Goal: Navigation & Orientation: Find specific page/section

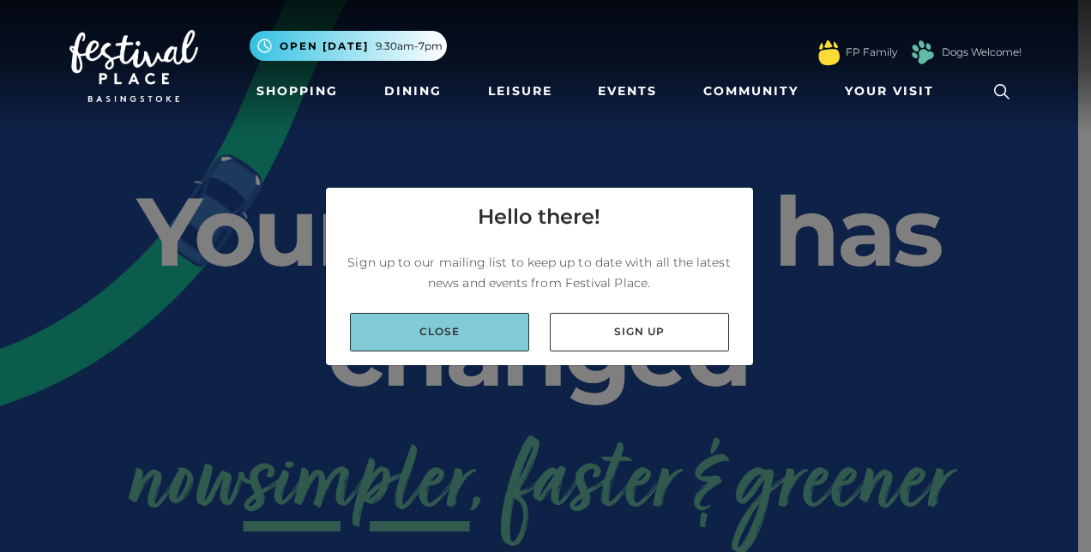
click at [482, 346] on link "Close" at bounding box center [439, 332] width 179 height 39
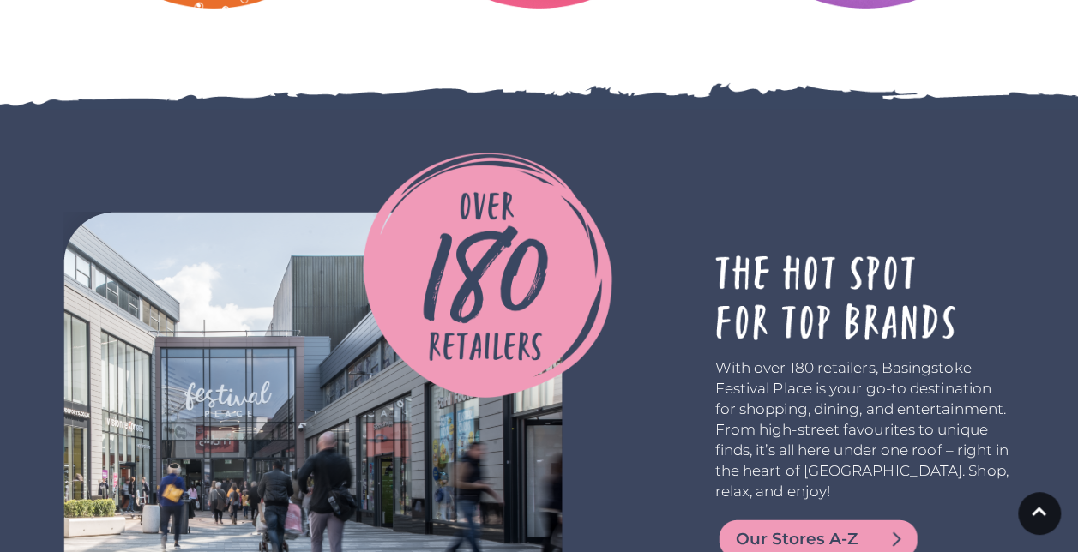
scroll to position [2916, 0]
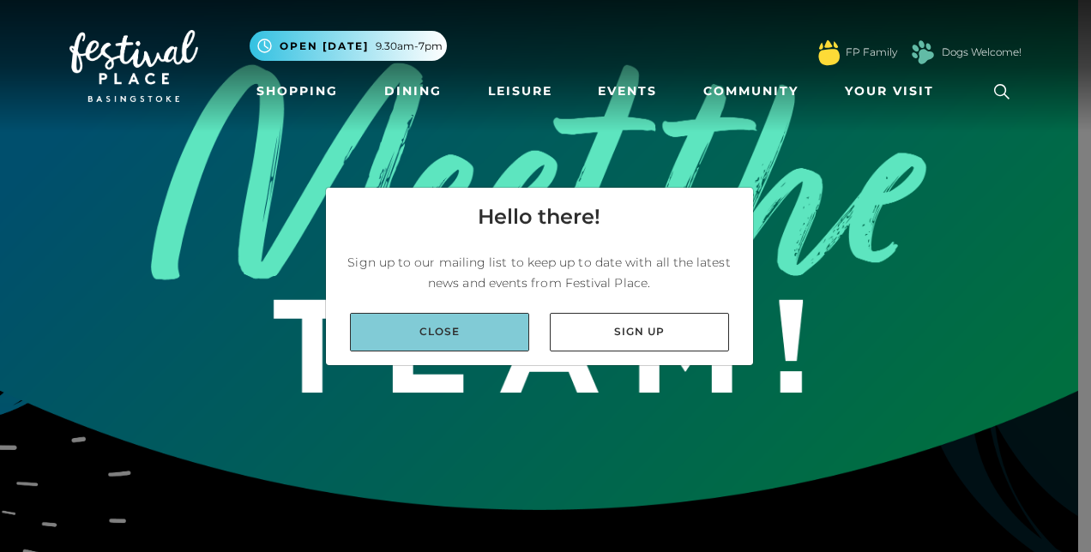
click at [434, 331] on link "Close" at bounding box center [439, 332] width 179 height 39
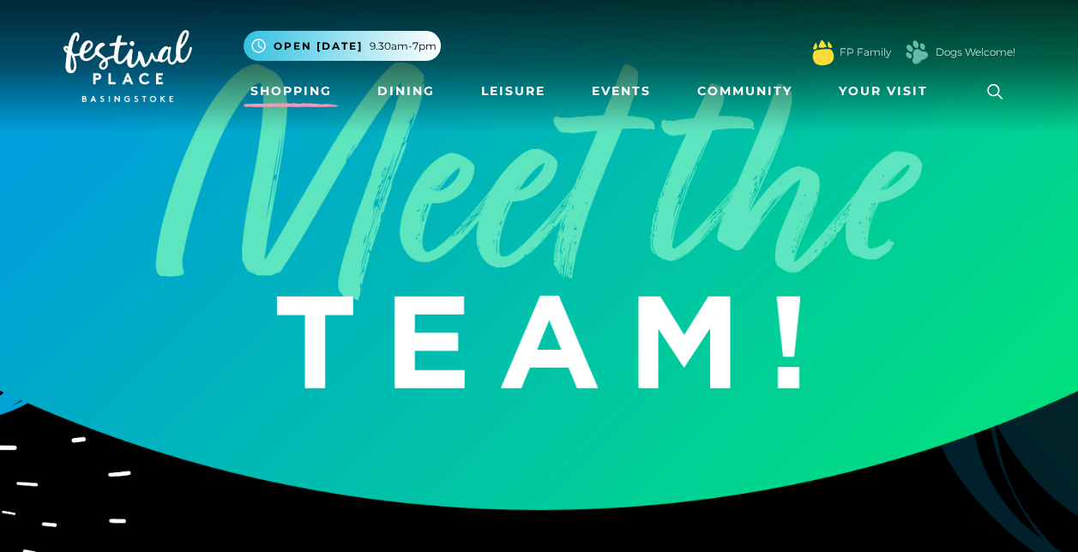
click at [280, 92] on link "Shopping" at bounding box center [291, 91] width 95 height 32
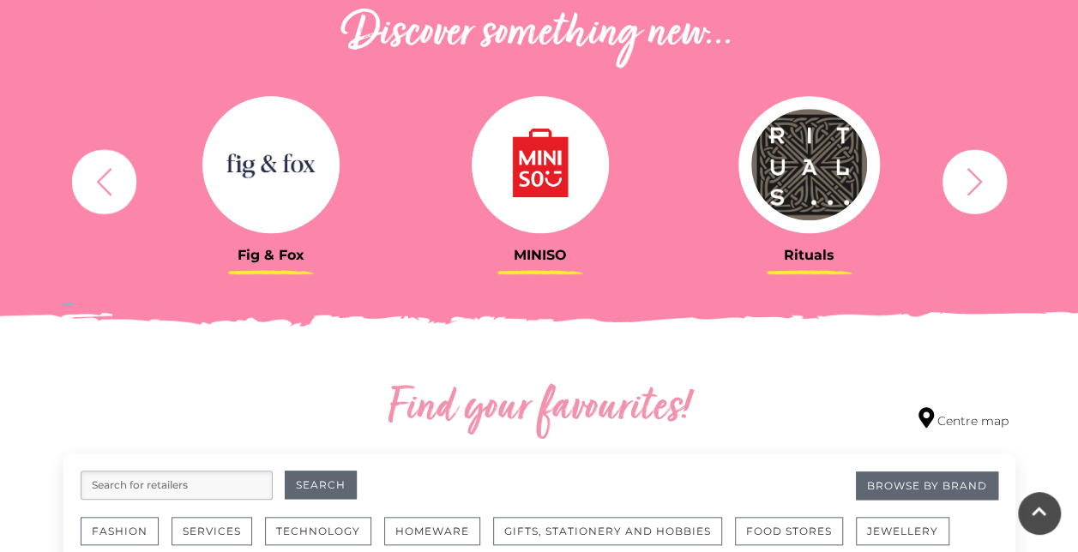
scroll to position [515, 0]
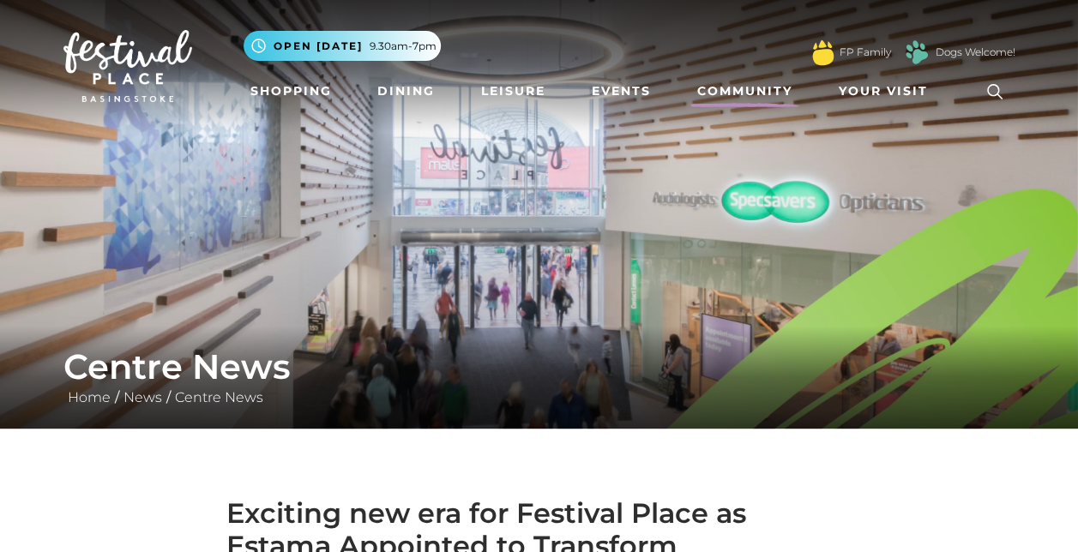
click at [737, 88] on link "Community" at bounding box center [744, 91] width 109 height 32
